Goal: Information Seeking & Learning: Learn about a topic

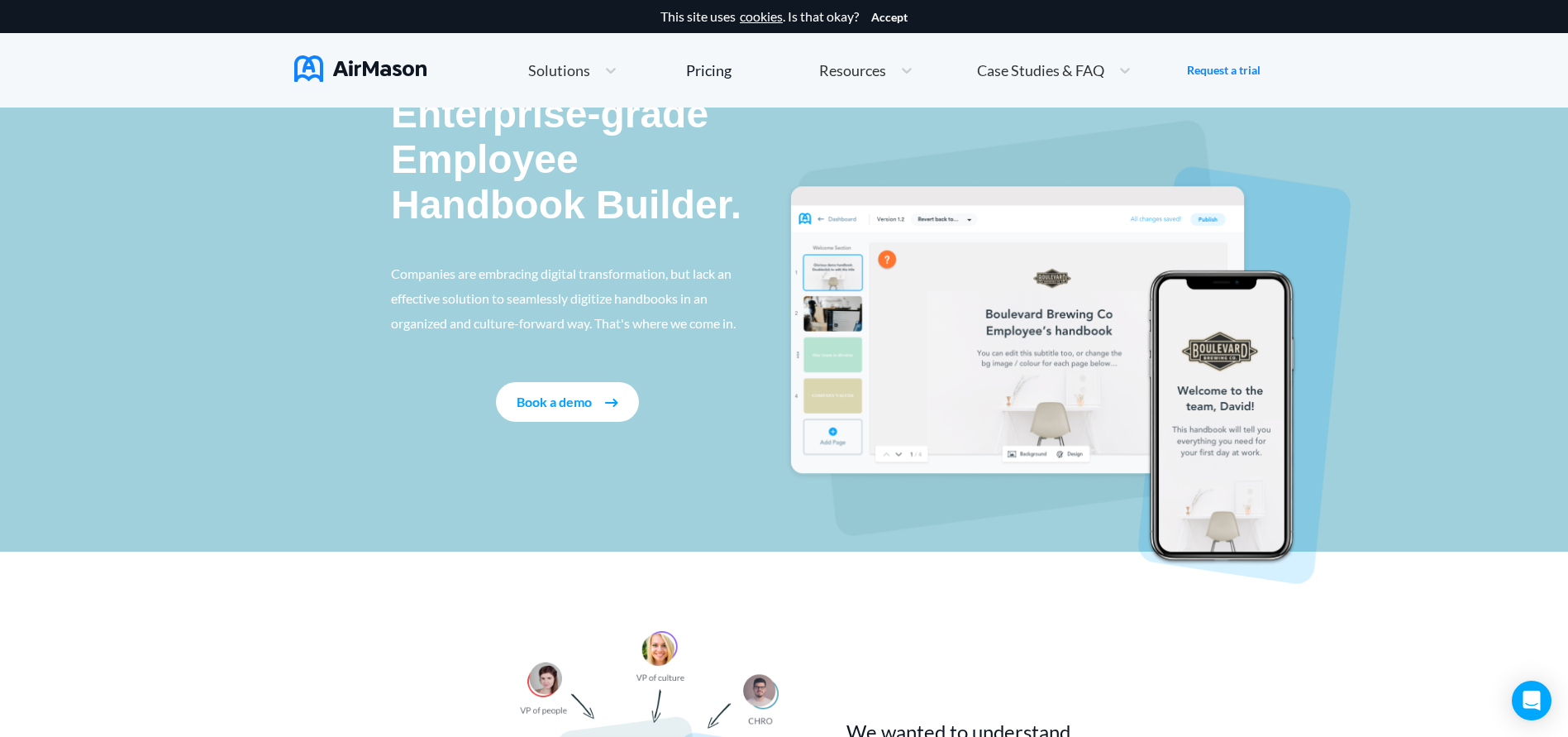
click at [583, 392] on button "Book a demo" at bounding box center [568, 401] width 143 height 40
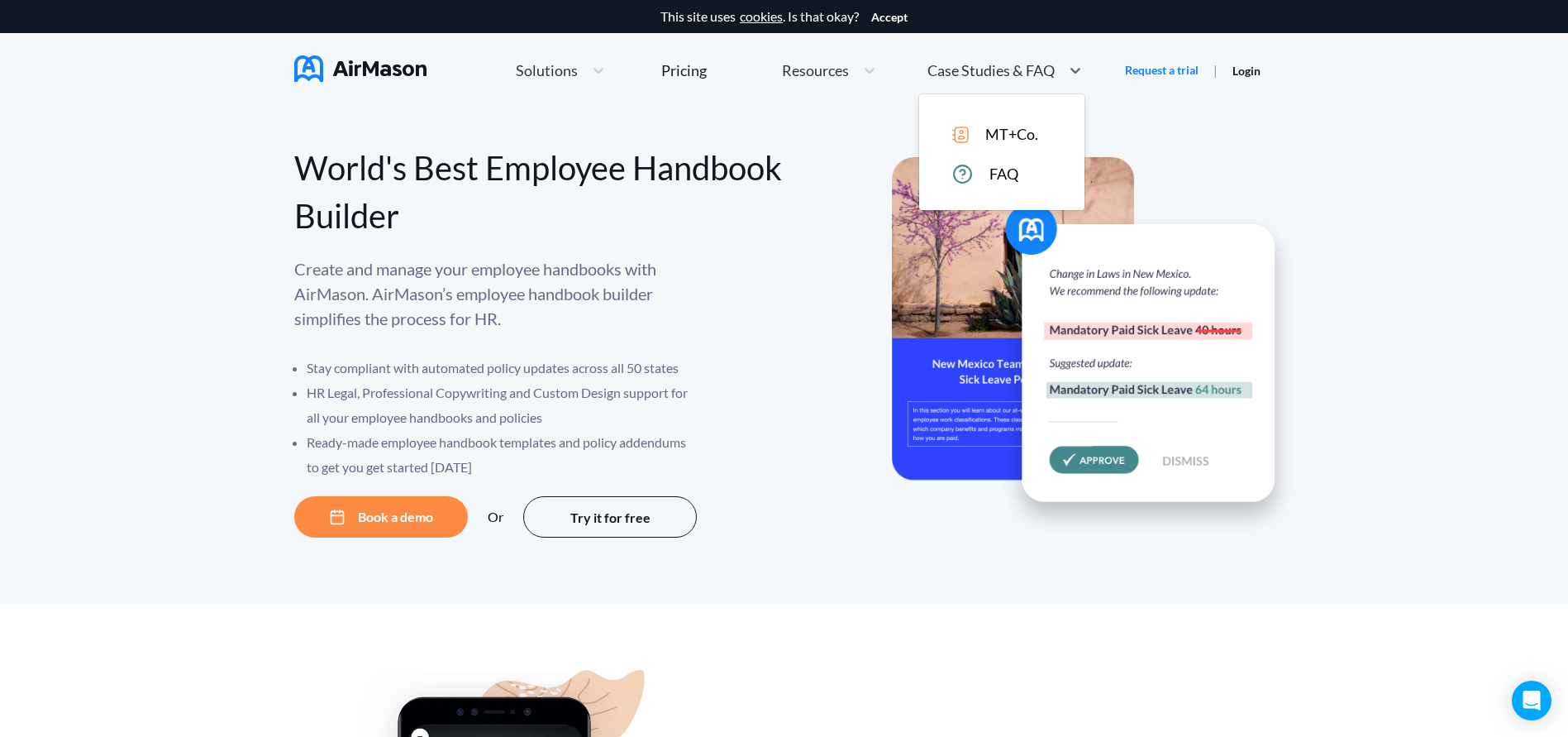
click at [1033, 63] on span "Case Studies & FAQ" at bounding box center [991, 70] width 127 height 15
click at [1027, 128] on span "MT+Co." at bounding box center [1012, 135] width 53 height 18
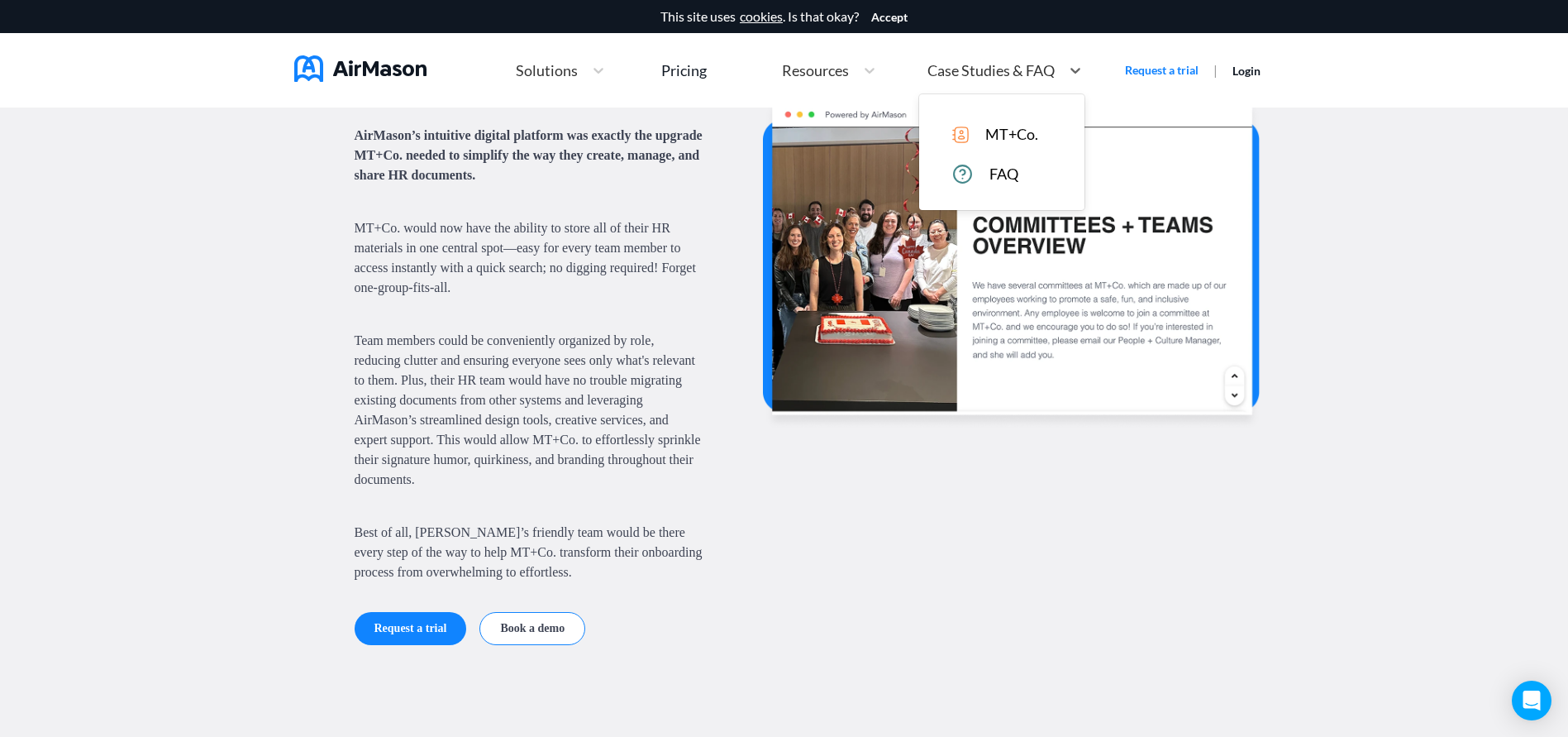
scroll to position [1447, 0]
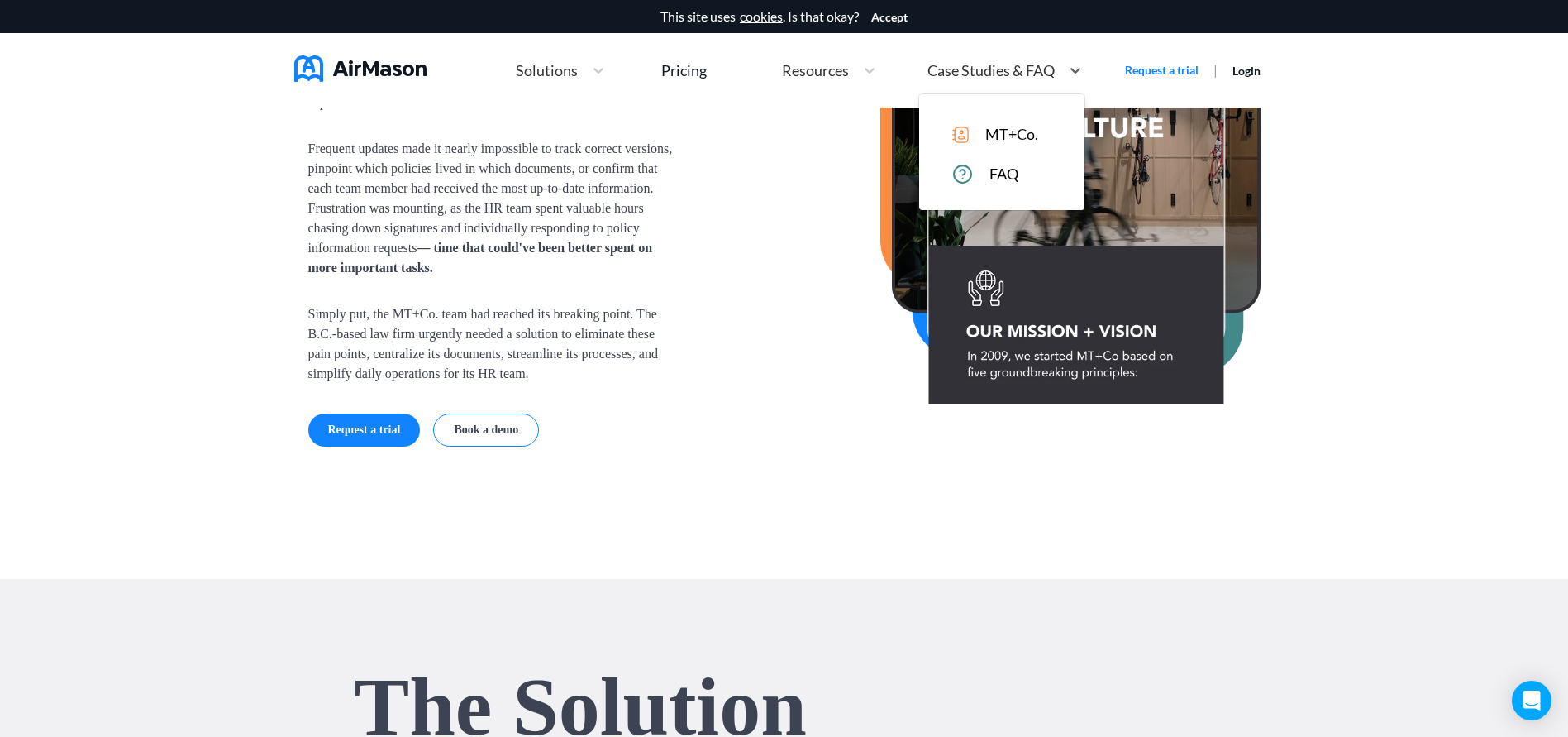
click at [1040, 73] on span "Case Studies & FAQ" at bounding box center [991, 70] width 127 height 15
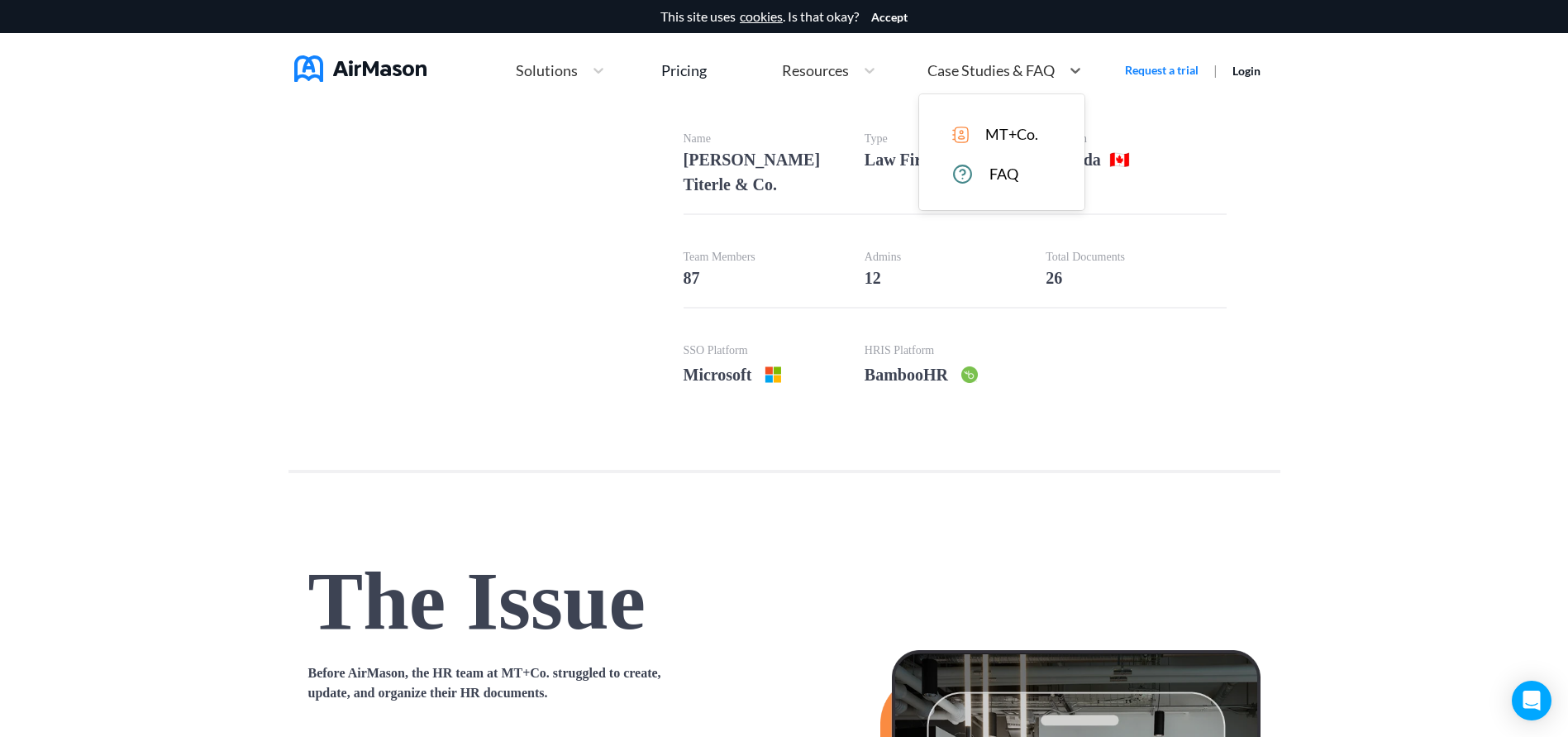
click at [564, 60] on div "Solutions" at bounding box center [546, 70] width 76 height 20
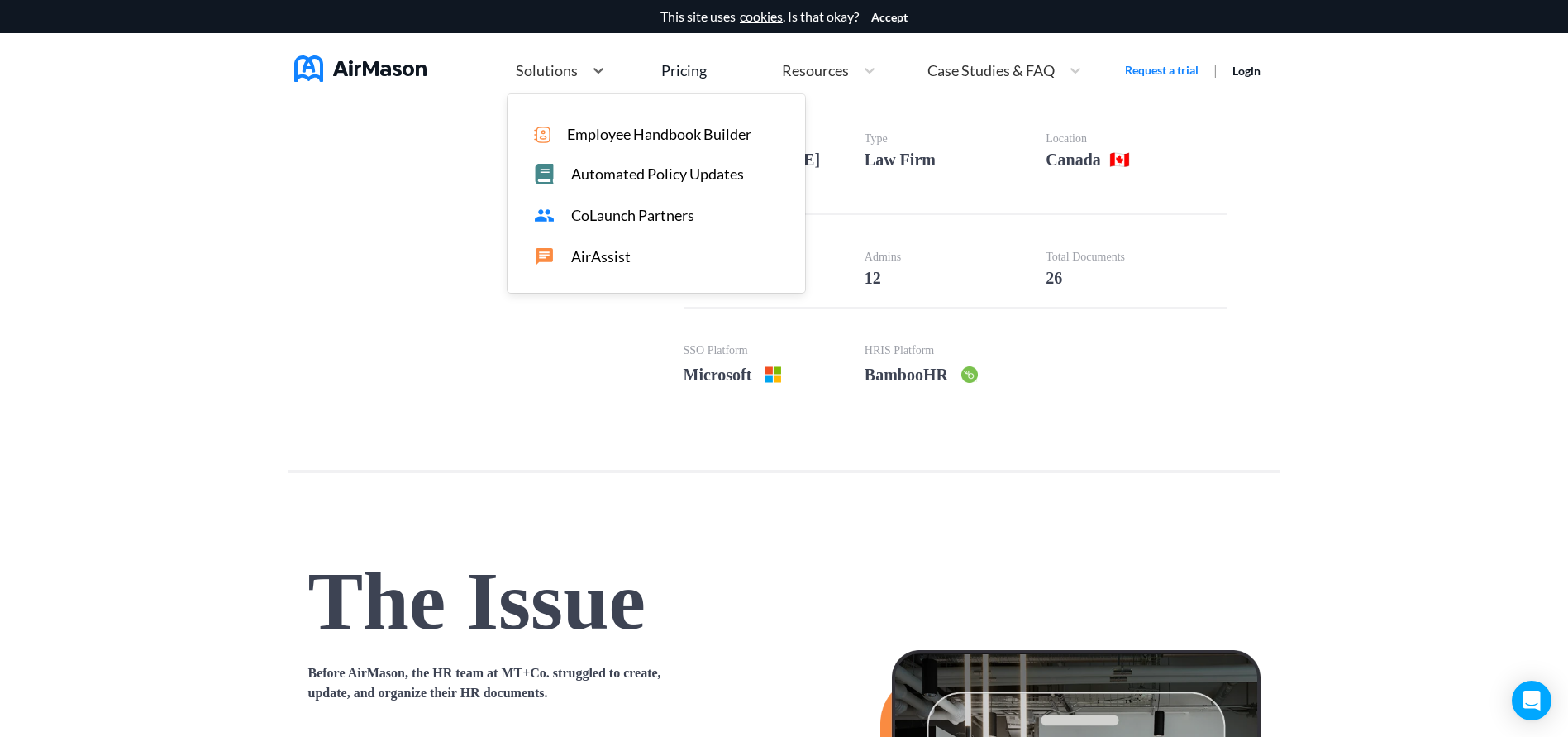
click at [598, 134] on span "Employee Handbook Builder" at bounding box center [658, 135] width 184 height 18
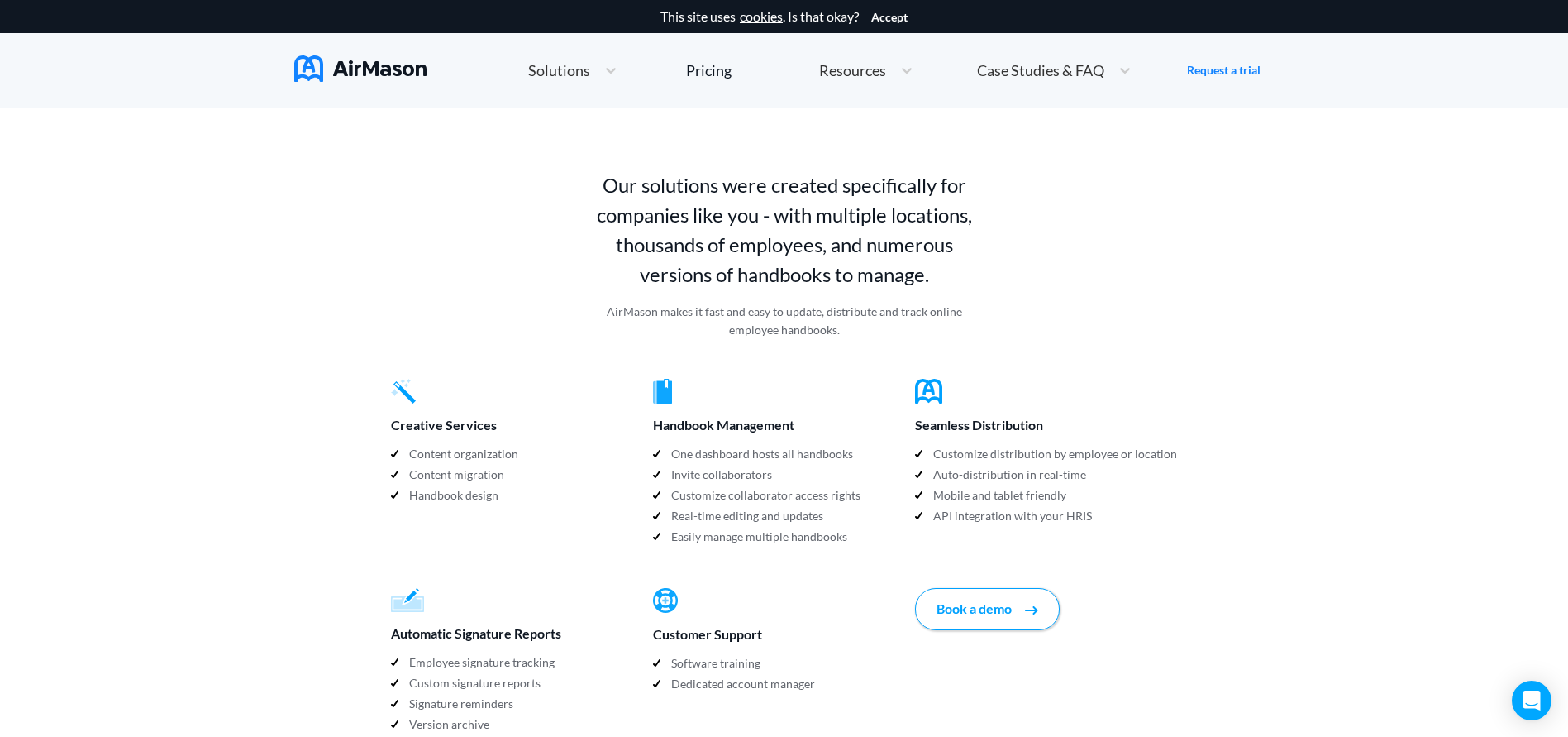
scroll to position [1488, 0]
